Goal: Find specific page/section: Find specific page/section

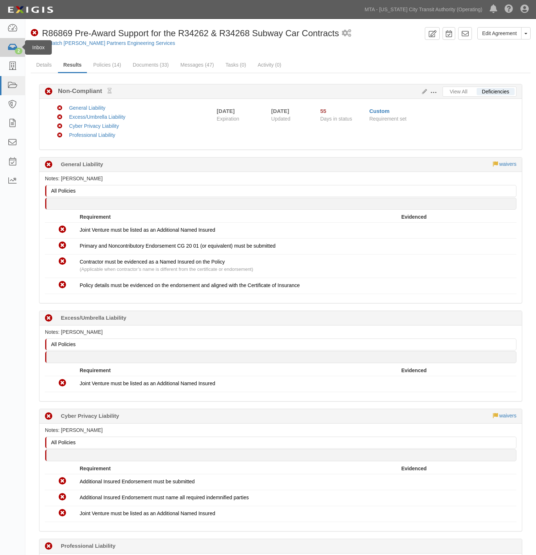
scroll to position [125, 0]
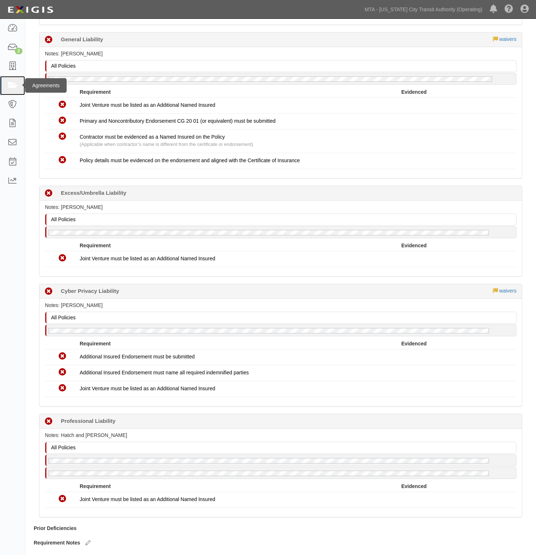
click at [10, 85] on icon at bounding box center [12, 85] width 10 height 8
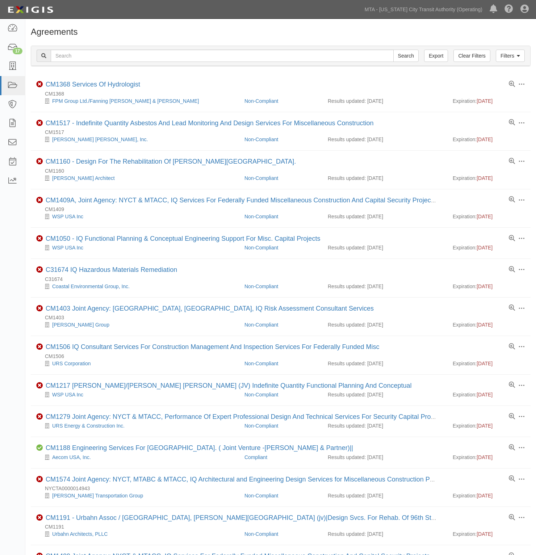
drag, startPoint x: 76, startPoint y: 48, endPoint x: 79, endPoint y: 53, distance: 5.3
click at [79, 53] on div "Filters Clear Filters Export Search Filters" at bounding box center [280, 56] width 499 height 20
drag, startPoint x: 79, startPoint y: 53, endPoint x: 82, endPoint y: 55, distance: 4.2
click at [79, 53] on input "text" at bounding box center [222, 56] width 343 height 12
type input "c43763"
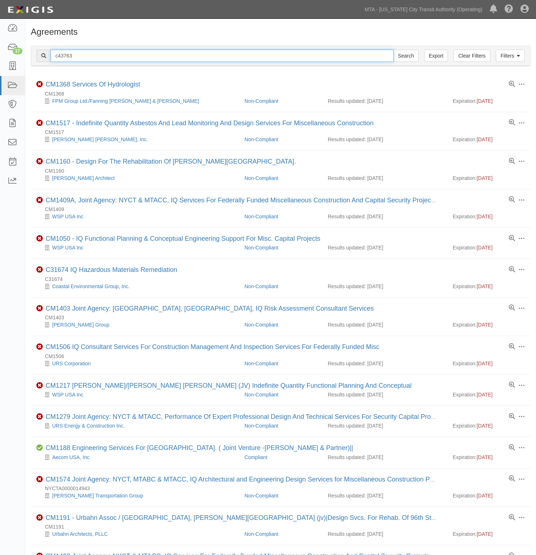
click at [393, 50] on input "Search" at bounding box center [405, 56] width 25 height 12
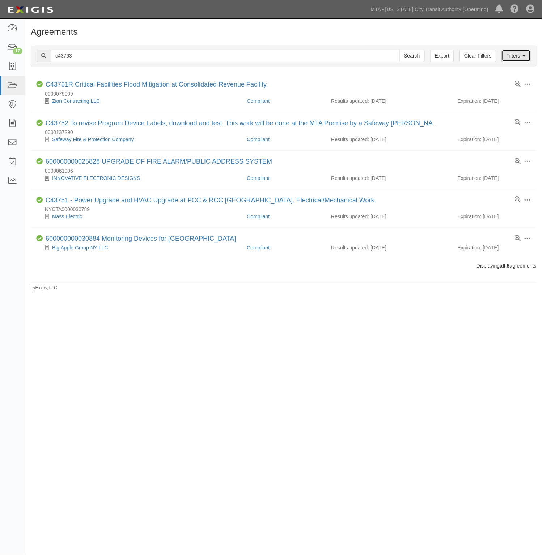
click at [518, 58] on link "Filters" at bounding box center [516, 56] width 29 height 12
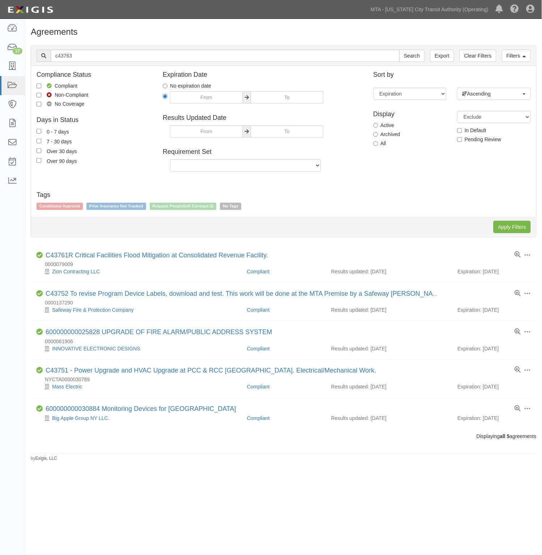
click at [379, 146] on label "All" at bounding box center [380, 143] width 13 height 7
click at [378, 146] on input "All" at bounding box center [376, 143] width 5 height 5
radio input "true"
click at [514, 228] on input "Apply Filters" at bounding box center [512, 227] width 37 height 12
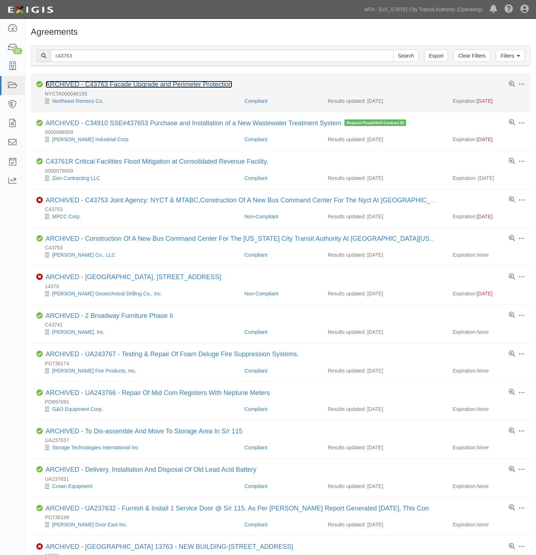
click at [189, 86] on link "ARCHIVED - C43763 Facade Upgrade and Perimeter Protection" at bounding box center [139, 84] width 186 height 7
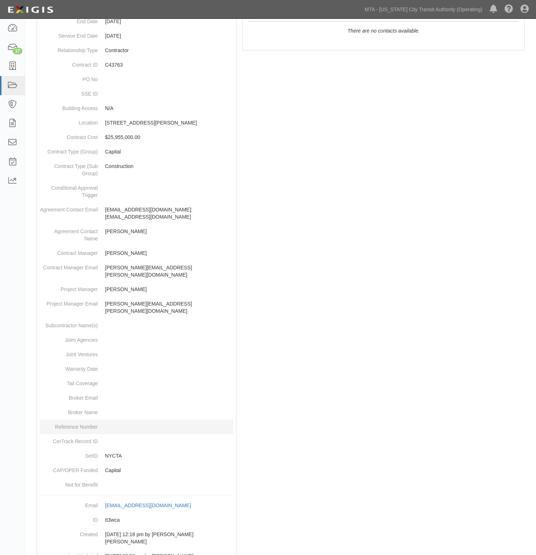
scroll to position [173, 0]
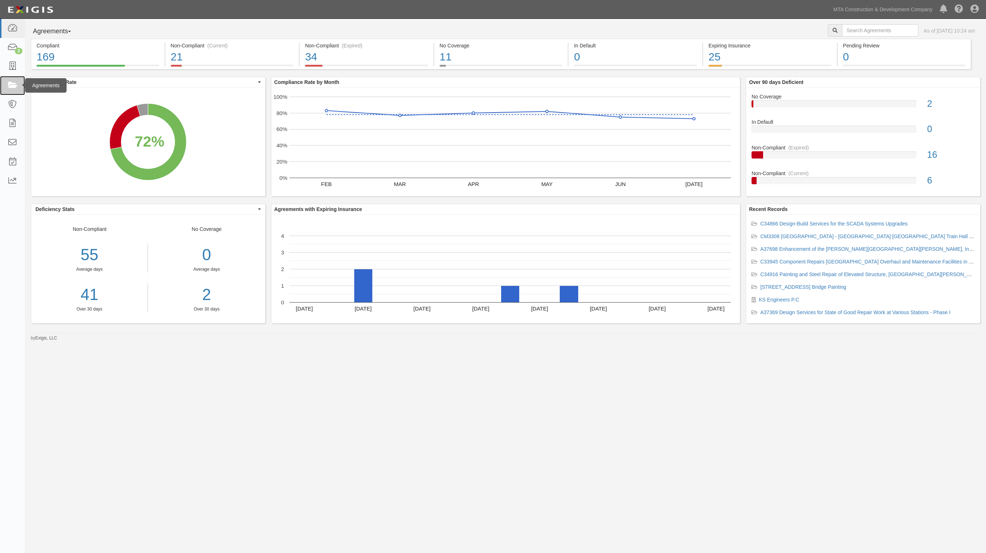
click at [0, 82] on link at bounding box center [12, 85] width 25 height 19
click at [6, 84] on link at bounding box center [12, 85] width 25 height 19
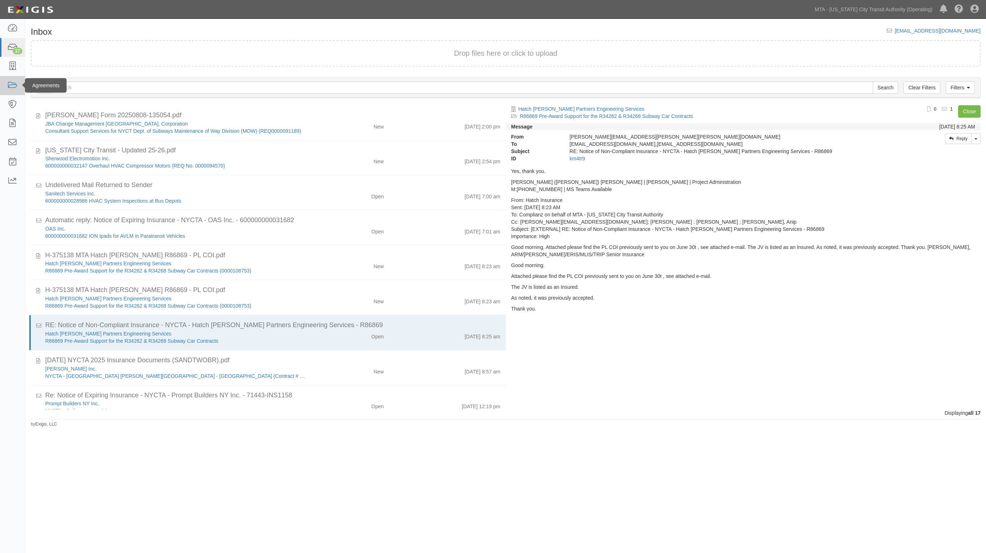
scroll to position [69, 0]
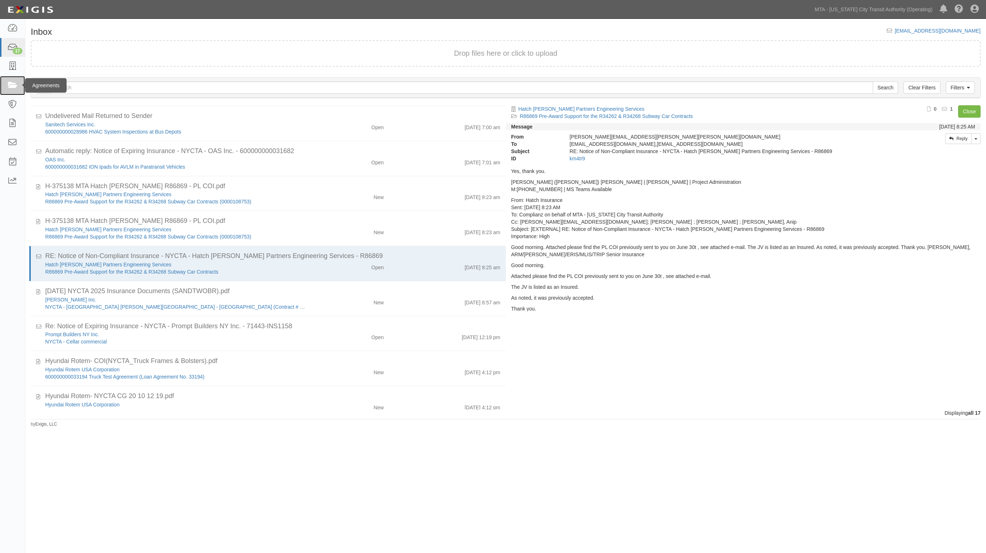
click at [13, 85] on icon at bounding box center [12, 85] width 10 height 8
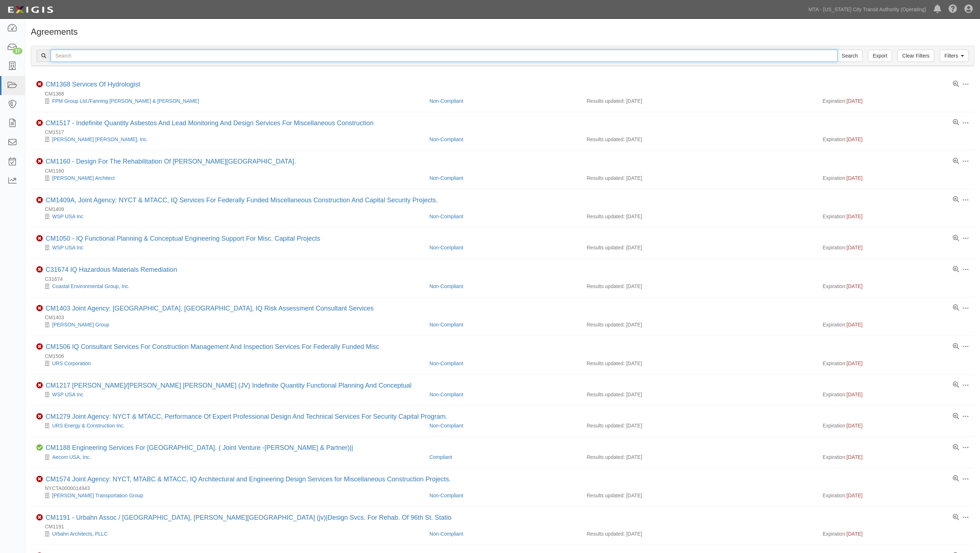
click at [84, 58] on input "text" at bounding box center [444, 56] width 787 height 12
type input "1542"
click at [837, 50] on input "Search" at bounding box center [849, 56] width 25 height 12
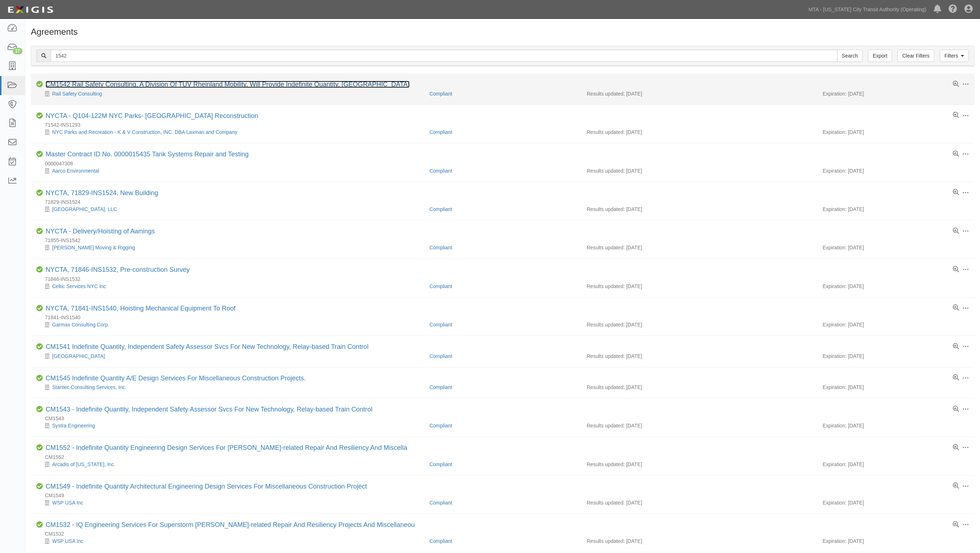
click at [100, 87] on link "CM1542 Rail Safety Consulting, A Division Of TUV Rheinland Mobility, Will Provi…" at bounding box center [228, 84] width 364 height 7
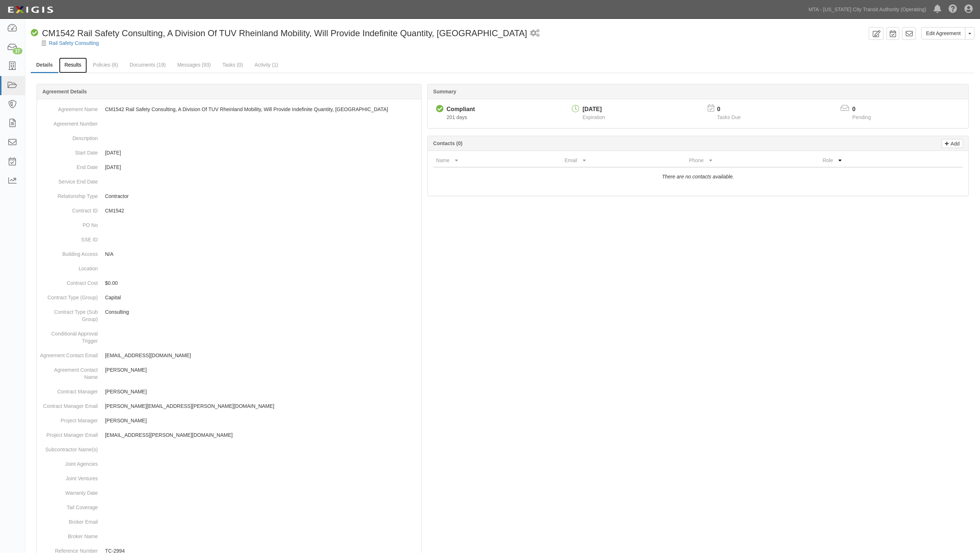
click at [80, 62] on link "Results" at bounding box center [73, 66] width 28 height 16
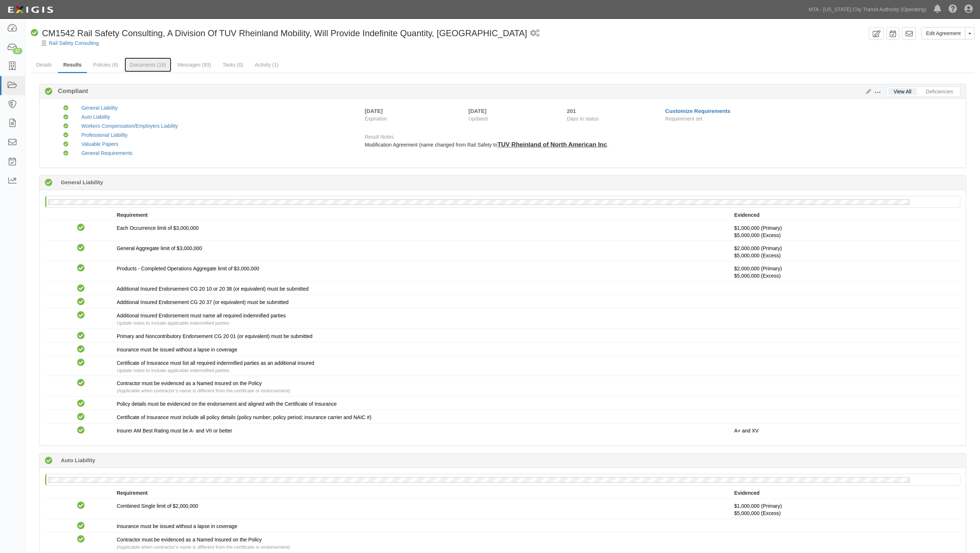
click at [127, 65] on link "Documents (19)" at bounding box center [148, 65] width 47 height 14
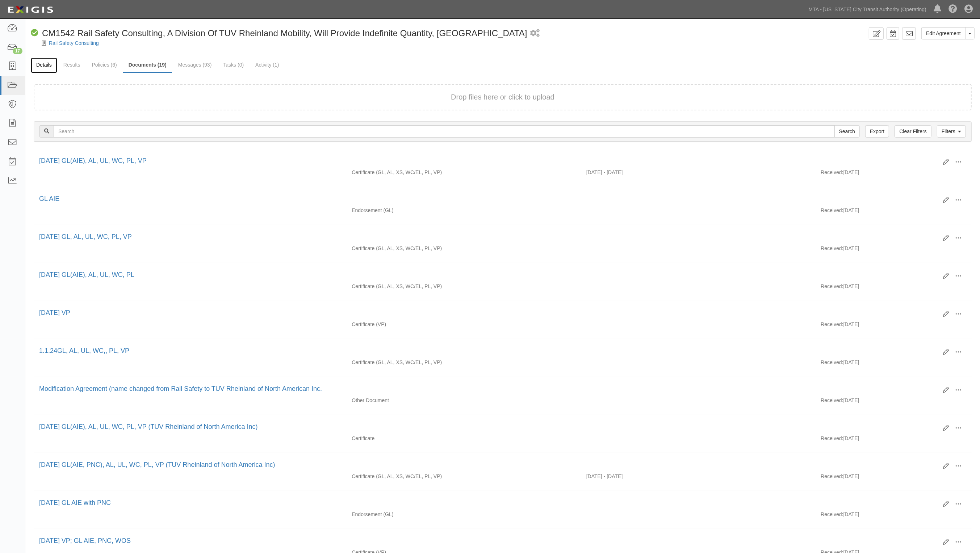
click at [46, 69] on link "Details" at bounding box center [44, 66] width 26 height 16
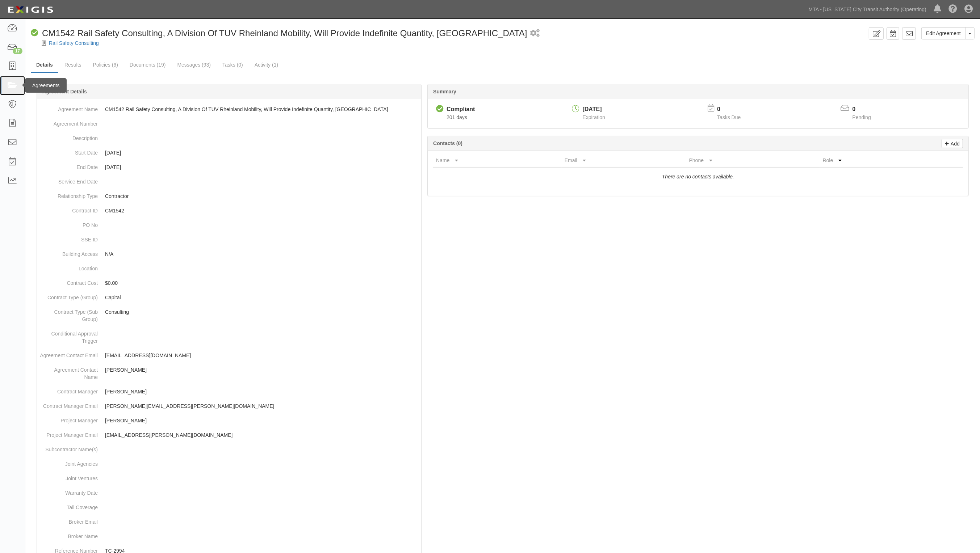
click at [16, 85] on icon at bounding box center [12, 85] width 10 height 8
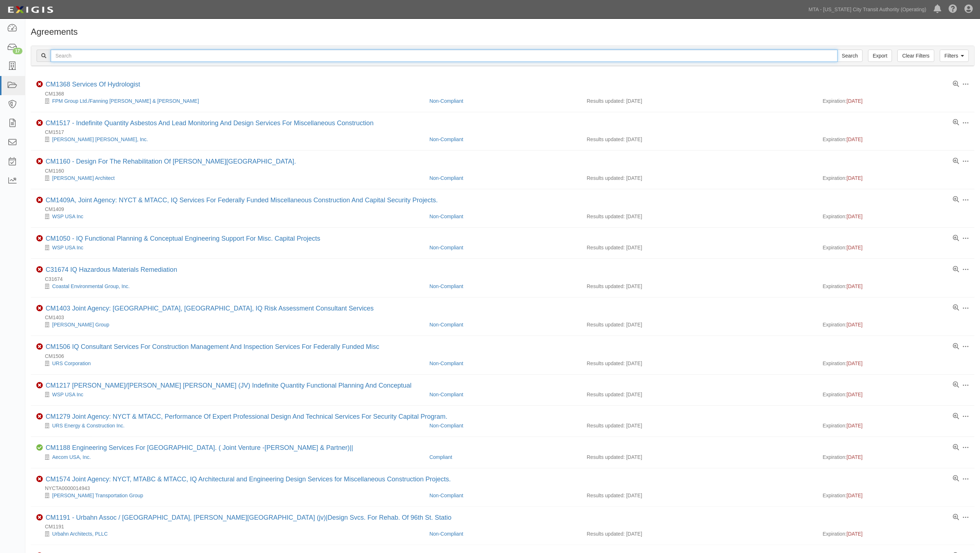
click at [128, 54] on input "text" at bounding box center [444, 56] width 787 height 12
type input "R50778"
click at [837, 50] on input "Search" at bounding box center [849, 56] width 25 height 12
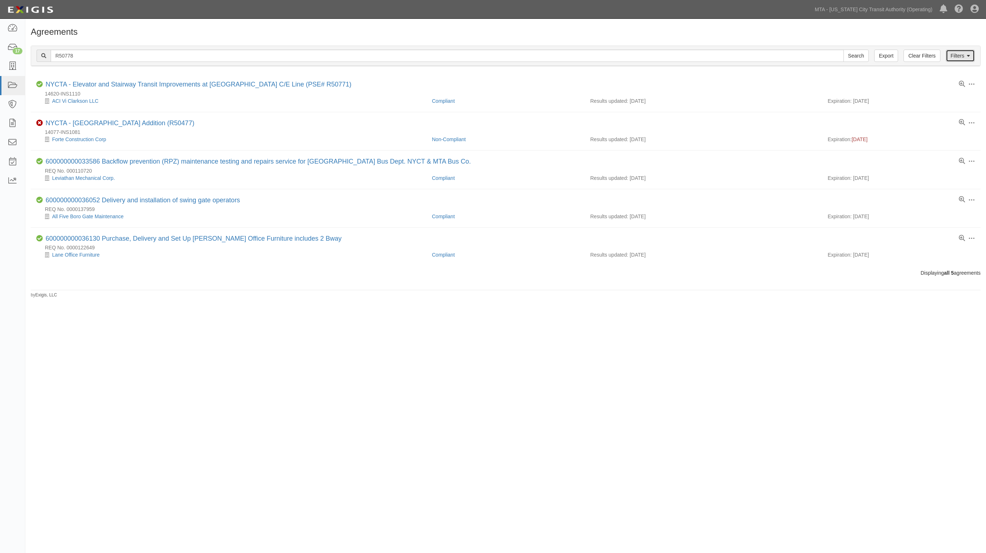
click at [964, 54] on link "Filters" at bounding box center [960, 56] width 29 height 12
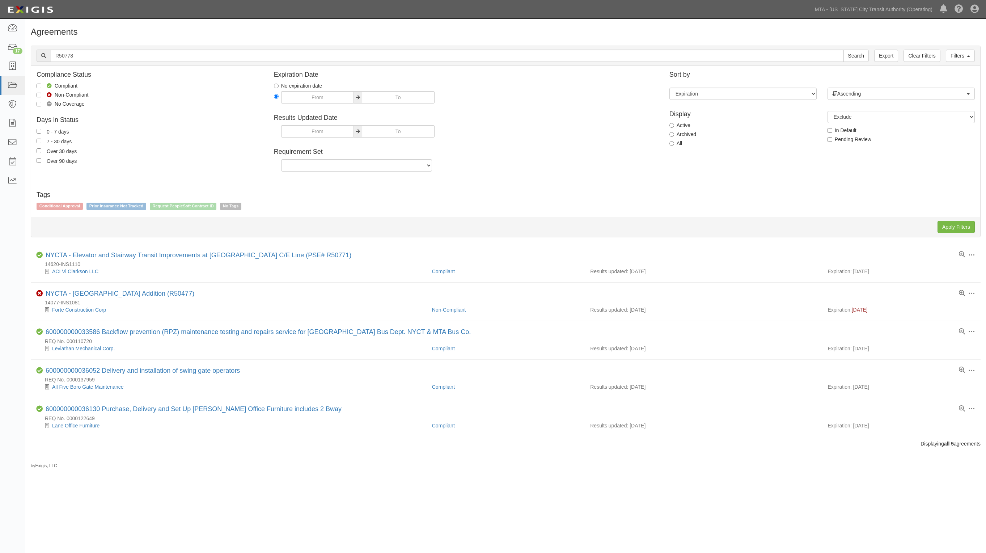
click at [672, 141] on label "All" at bounding box center [676, 143] width 13 height 7
click at [672, 141] on input "All" at bounding box center [672, 143] width 5 height 5
radio input "true"
click at [962, 229] on input "Apply Filters" at bounding box center [956, 227] width 37 height 12
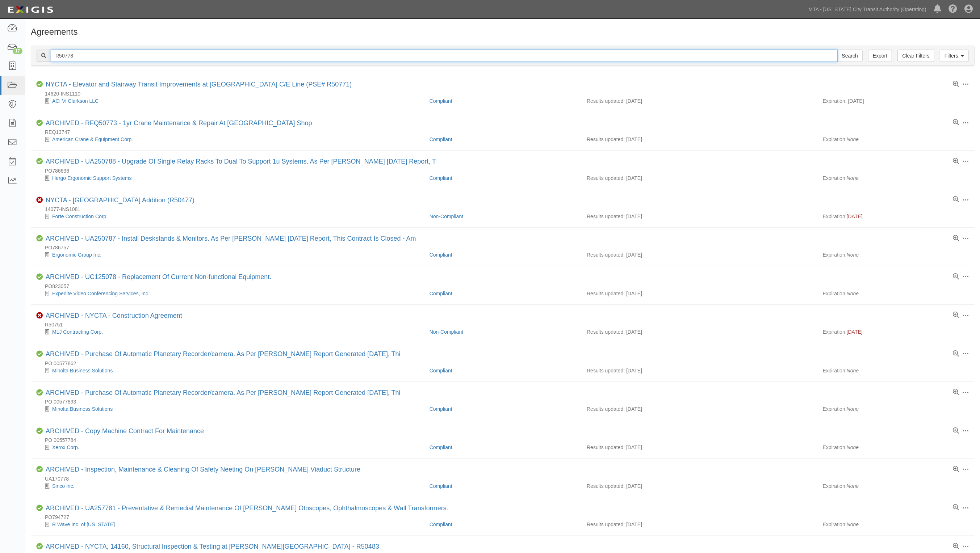
drag, startPoint x: 91, startPoint y: 55, endPoint x: 51, endPoint y: 55, distance: 39.8
click at [51, 55] on input "R50778" at bounding box center [444, 56] width 787 height 12
click at [9, 71] on link at bounding box center [12, 66] width 25 height 19
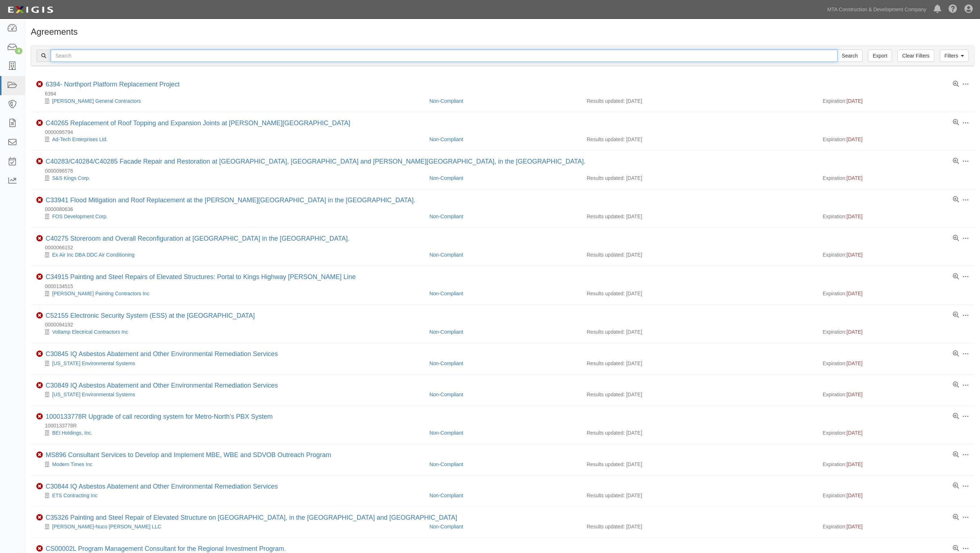
paste input "R50778"
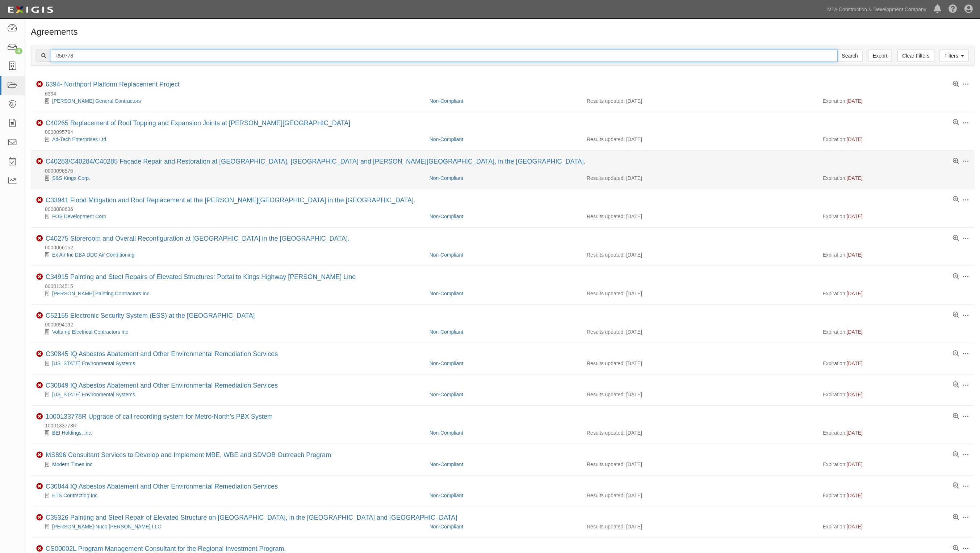
type input "R50778"
click at [837, 50] on input "Search" at bounding box center [849, 56] width 25 height 12
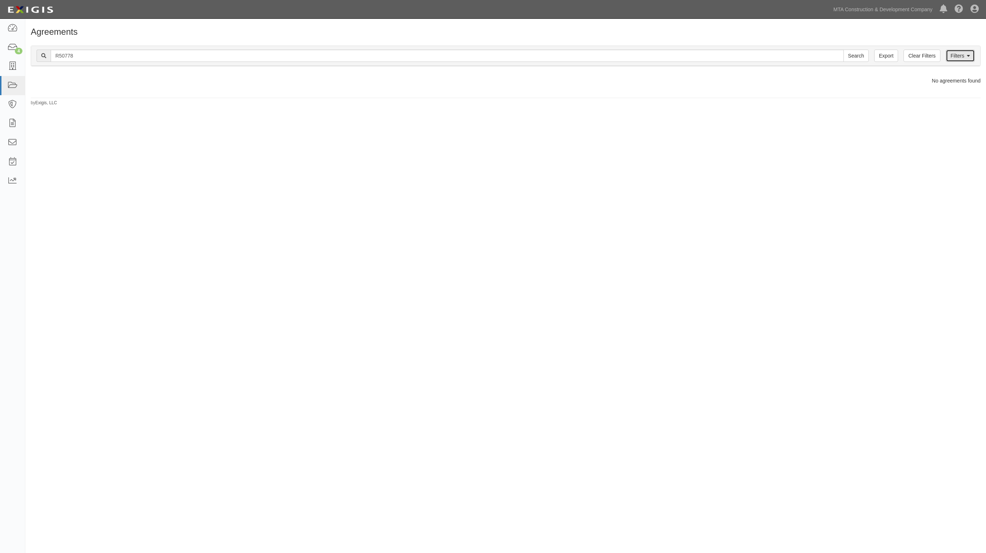
click at [964, 57] on link "Filters" at bounding box center [960, 56] width 29 height 12
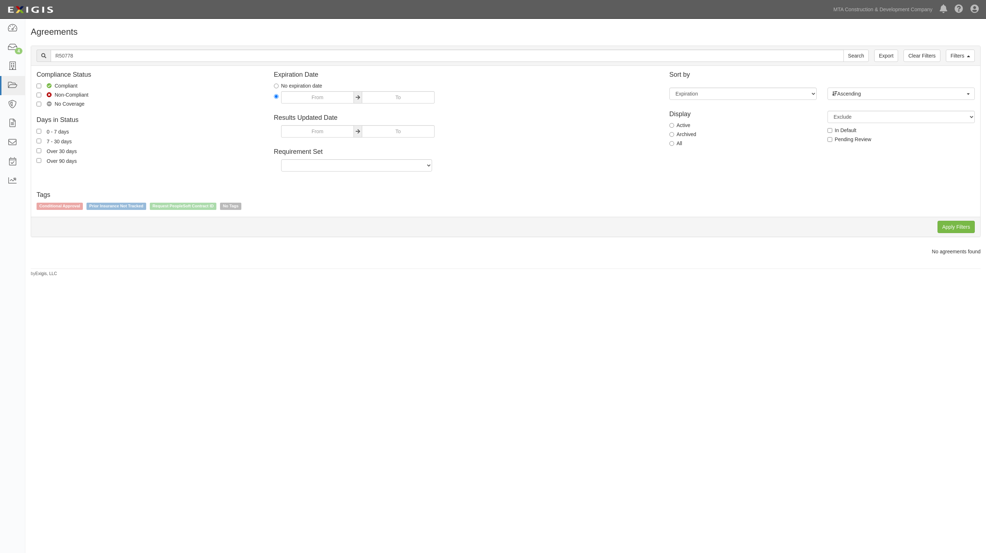
click at [681, 142] on label "All" at bounding box center [676, 143] width 13 height 7
click at [674, 142] on input "All" at bounding box center [672, 143] width 5 height 5
radio input "true"
click at [955, 231] on input "Apply Filters" at bounding box center [956, 227] width 37 height 12
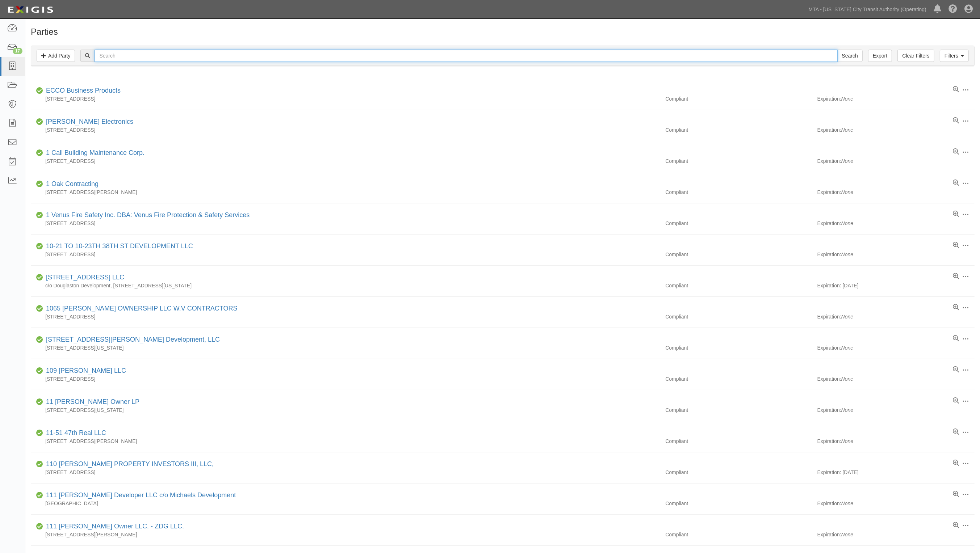
click at [140, 56] on input "text" at bounding box center [465, 56] width 742 height 12
type input "tap"
click at [837, 50] on input "Search" at bounding box center [849, 56] width 25 height 12
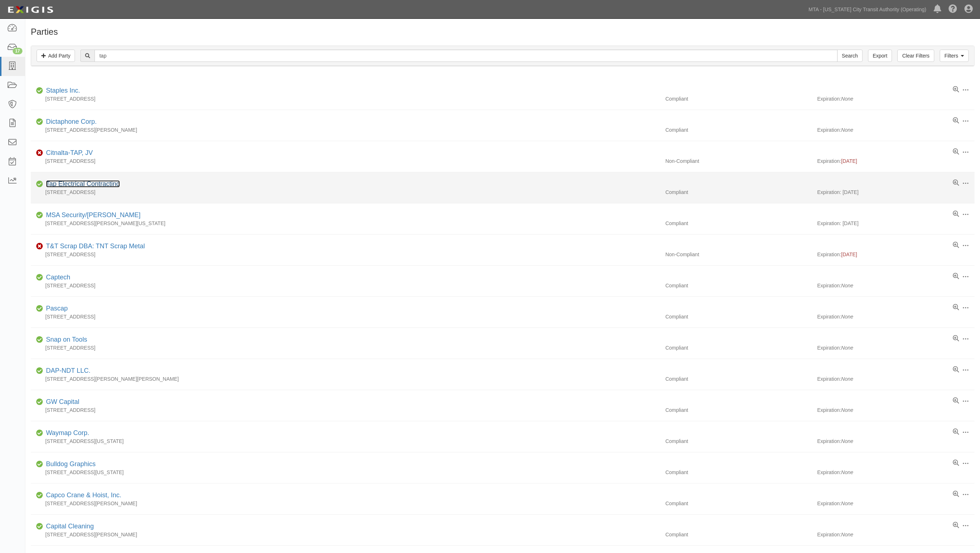
click at [85, 187] on link "Tap Electrical Contracting" at bounding box center [83, 183] width 74 height 7
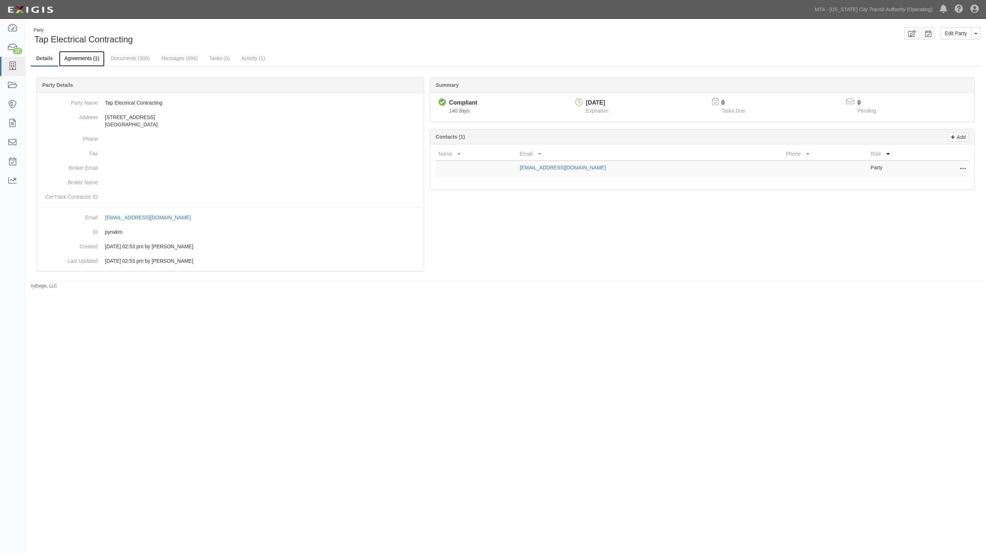
click at [80, 63] on link "Agreements (1)" at bounding box center [82, 59] width 46 height 16
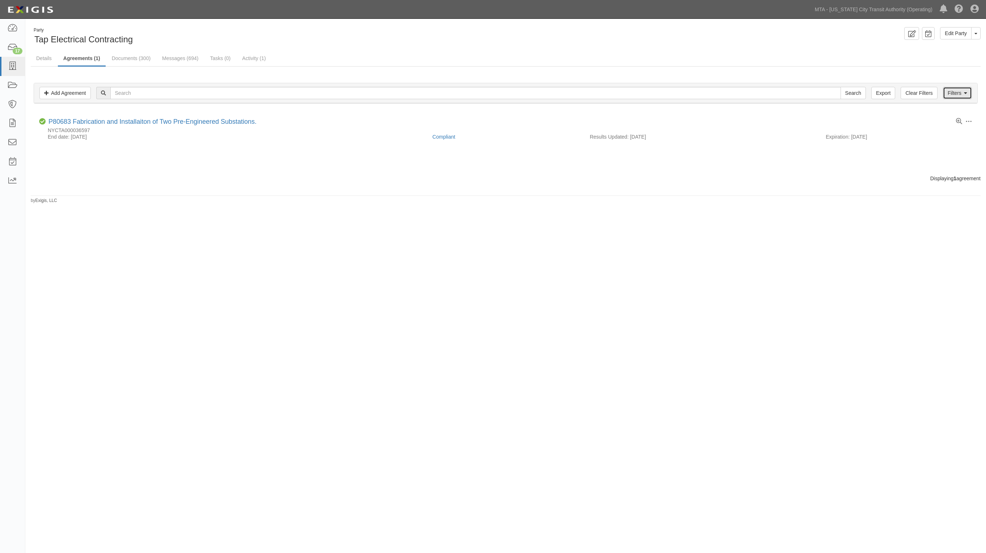
drag, startPoint x: 961, startPoint y: 95, endPoint x: 913, endPoint y: 126, distance: 57.6
click at [961, 96] on link "Filters" at bounding box center [957, 93] width 29 height 12
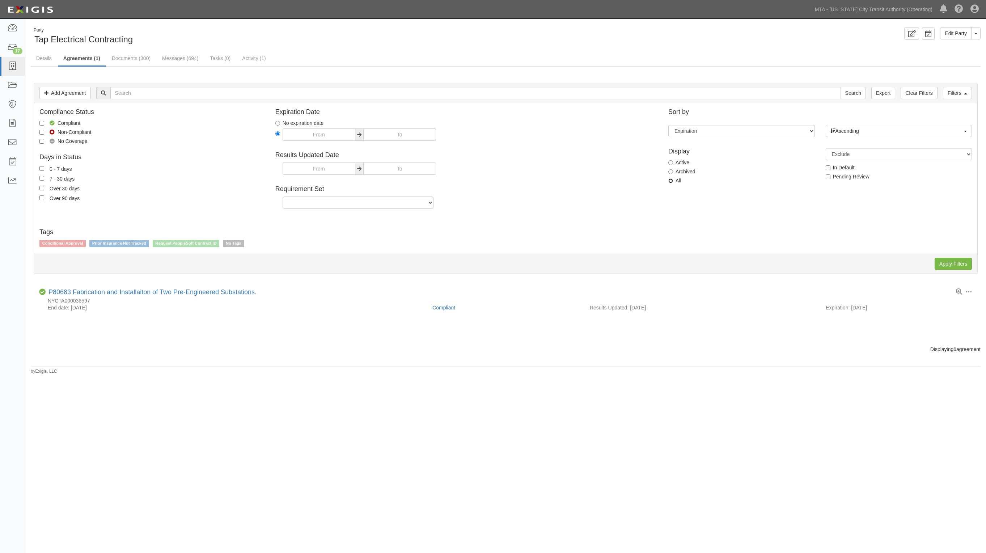
click at [669, 181] on input "All" at bounding box center [671, 180] width 5 height 5
radio input "true"
click at [941, 261] on input "Apply Filters" at bounding box center [953, 264] width 37 height 12
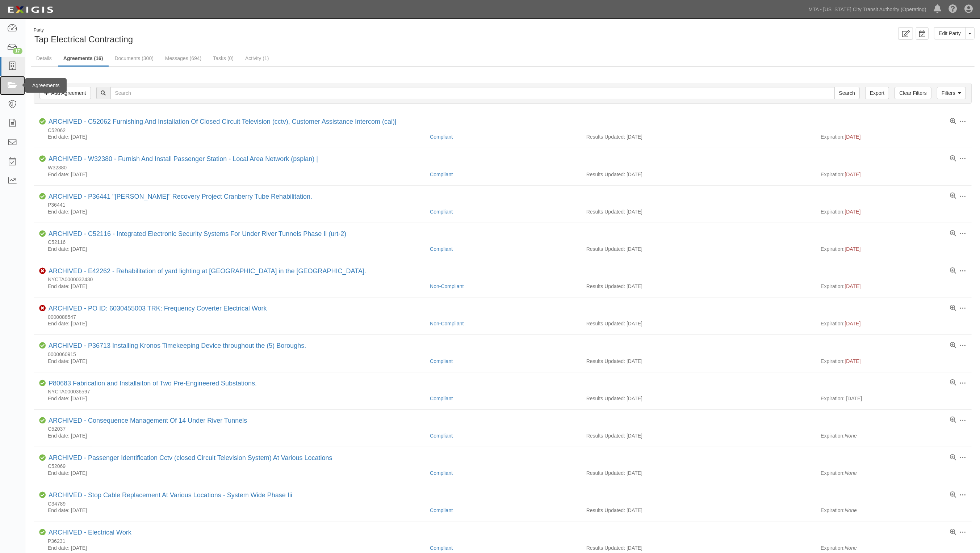
click at [11, 88] on icon at bounding box center [12, 85] width 10 height 8
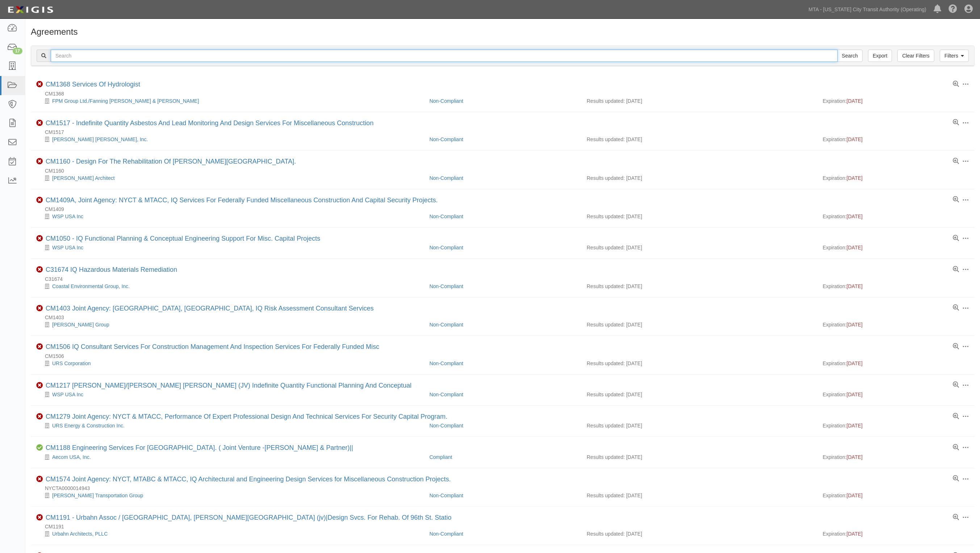
drag, startPoint x: 101, startPoint y: 58, endPoint x: 104, endPoint y: 62, distance: 4.4
click at [102, 59] on input "text" at bounding box center [444, 56] width 787 height 12
type input "r50778"
click at [837, 50] on input "Search" at bounding box center [849, 56] width 25 height 12
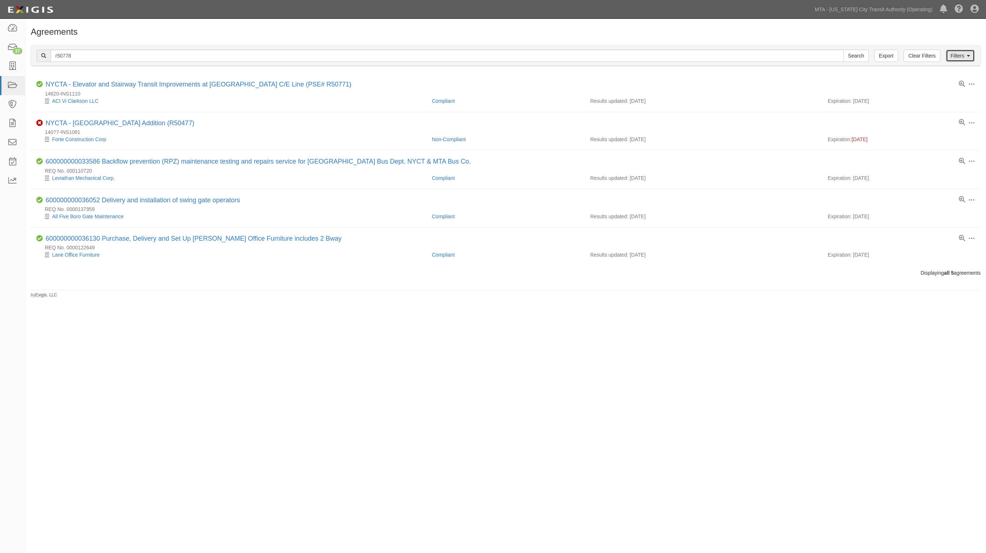
click at [975, 61] on link "Filters" at bounding box center [960, 56] width 29 height 12
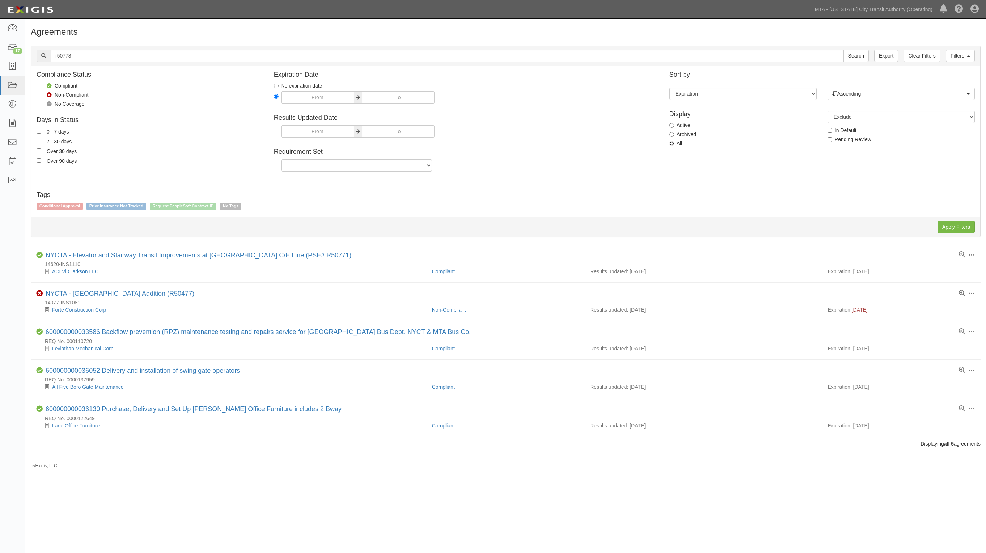
click at [674, 145] on input "All" at bounding box center [672, 143] width 5 height 5
radio input "true"
drag, startPoint x: 956, startPoint y: 225, endPoint x: 891, endPoint y: 210, distance: 66.5
click at [956, 225] on input "Apply Filters" at bounding box center [956, 227] width 37 height 12
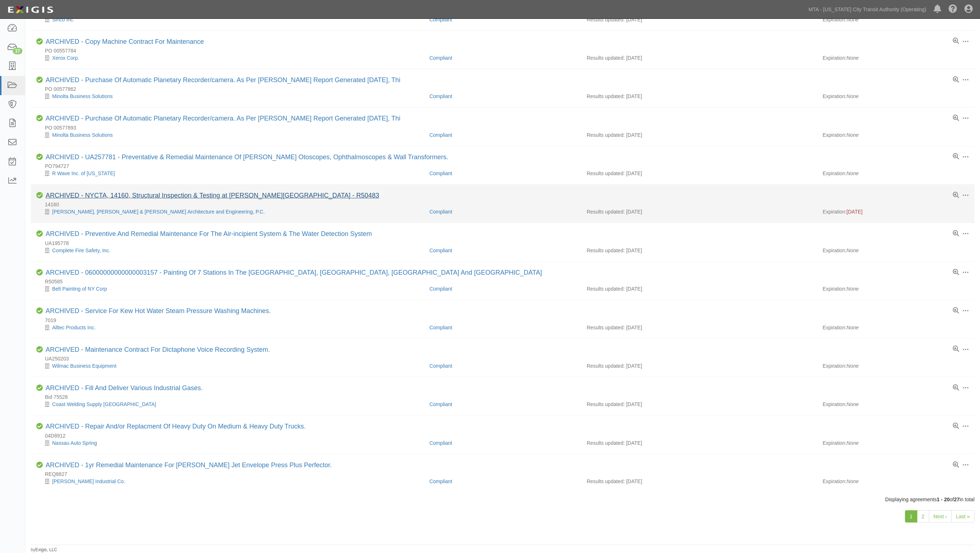
scroll to position [357, 0]
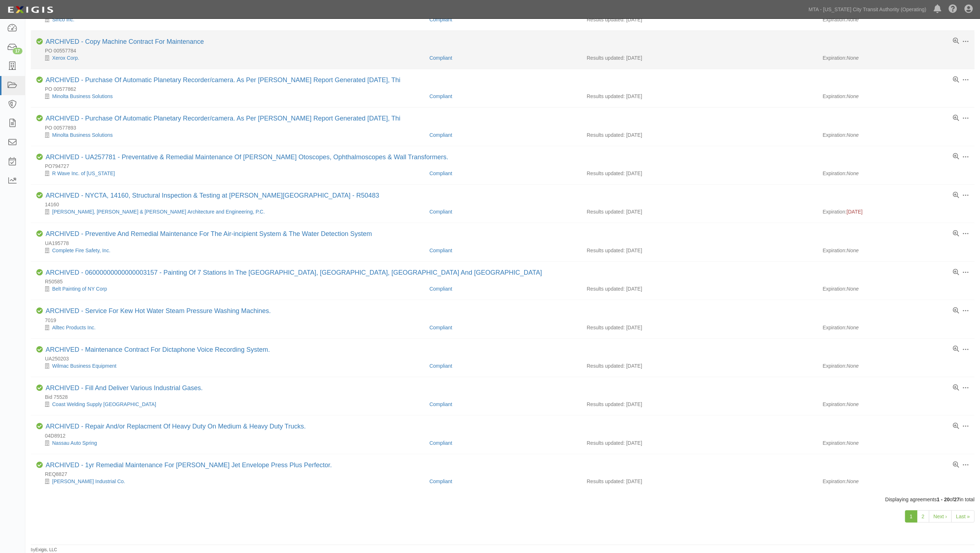
drag, startPoint x: 306, startPoint y: 46, endPoint x: 302, endPoint y: 48, distance: 4.2
click at [305, 47] on div "PO 00557784" at bounding box center [505, 50] width 938 height 7
